Goal: Information Seeking & Learning: Learn about a topic

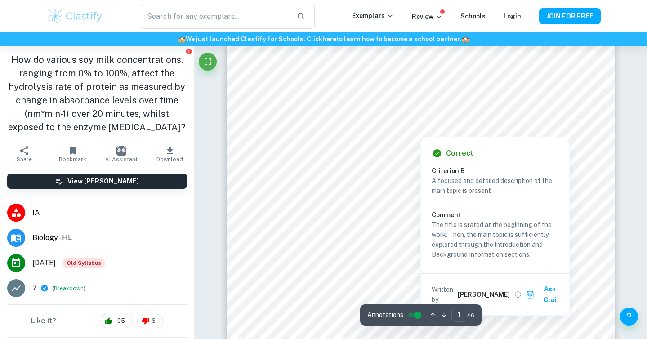
scroll to position [383, 0]
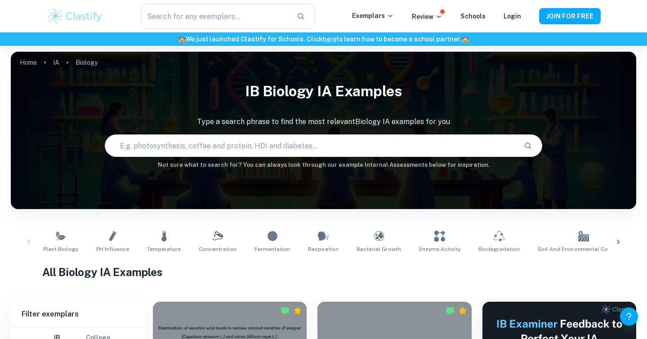
scroll to position [153, 0]
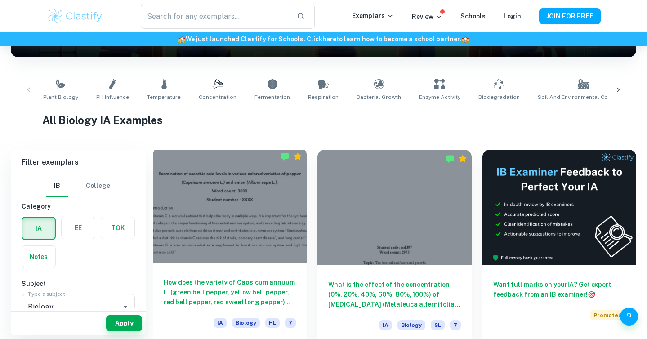
click at [226, 190] on div at bounding box center [230, 206] width 154 height 116
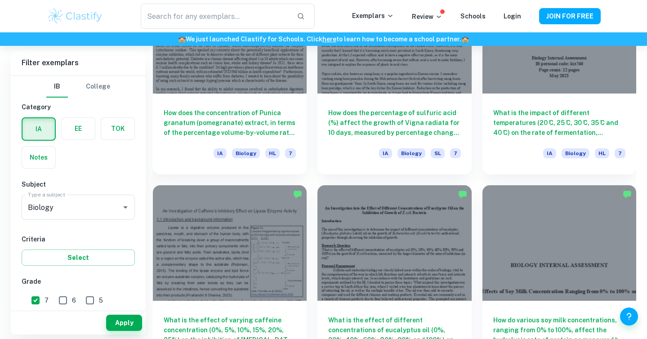
scroll to position [1069, 0]
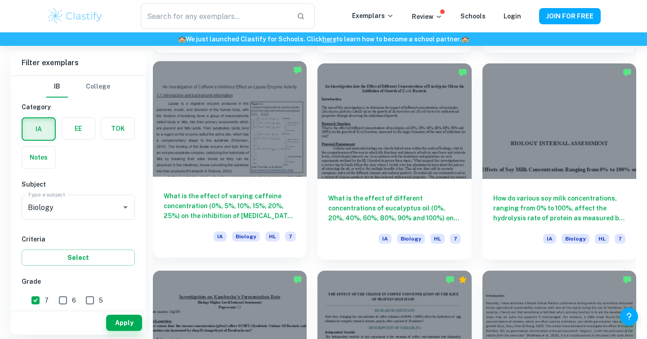
click at [269, 193] on h6 "What is the effect of varying caffeine concentration (0%, 5%, 10%, 15%, 20%, 25…" at bounding box center [230, 206] width 132 height 30
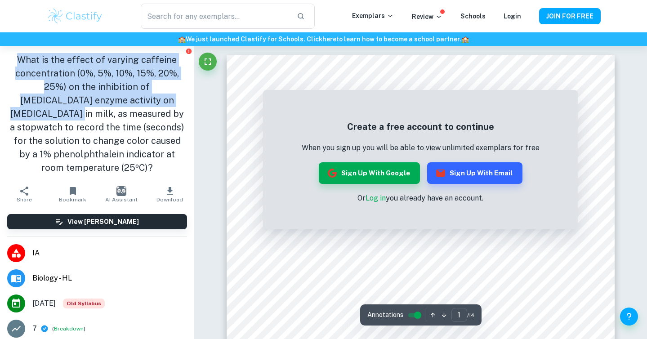
drag, startPoint x: 25, startPoint y: 66, endPoint x: 156, endPoint y: 94, distance: 133.5
click at [157, 94] on h1 "What is the effect of varying caffeine concentration (0%, 5%, 10%, 15%, 20%, 25…" at bounding box center [97, 113] width 180 height 121
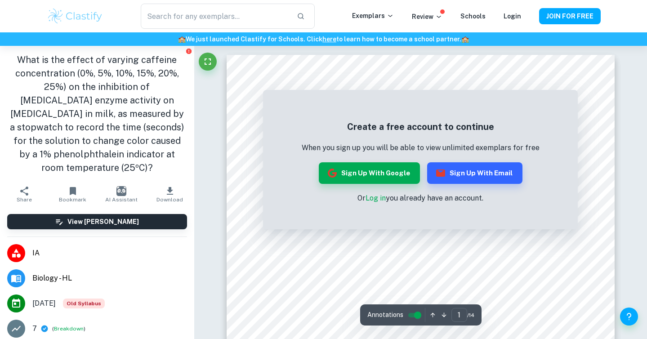
click at [155, 99] on h1 "What is the effect of varying caffeine concentration (0%, 5%, 10%, 15%, 20%, 25…" at bounding box center [97, 113] width 180 height 121
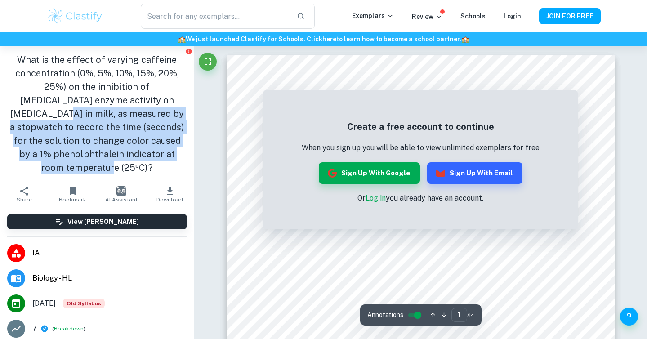
drag, startPoint x: 148, startPoint y: 99, endPoint x: 190, endPoint y: 174, distance: 86.2
click at [189, 169] on aside "What is the effect of varying caffeine concentration (0%, 5%, 10%, 15%, 20%, 25…" at bounding box center [97, 192] width 194 height 293
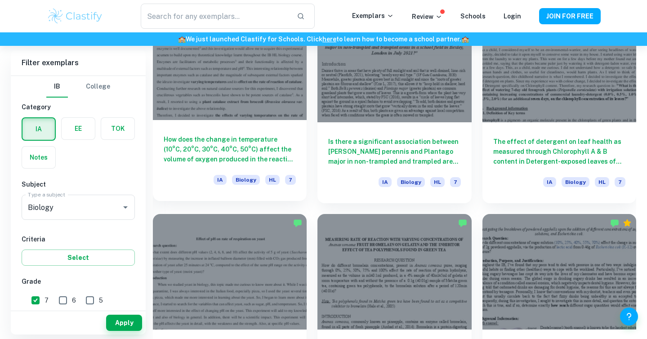
scroll to position [2998, 0]
